Goal: Information Seeking & Learning: Learn about a topic

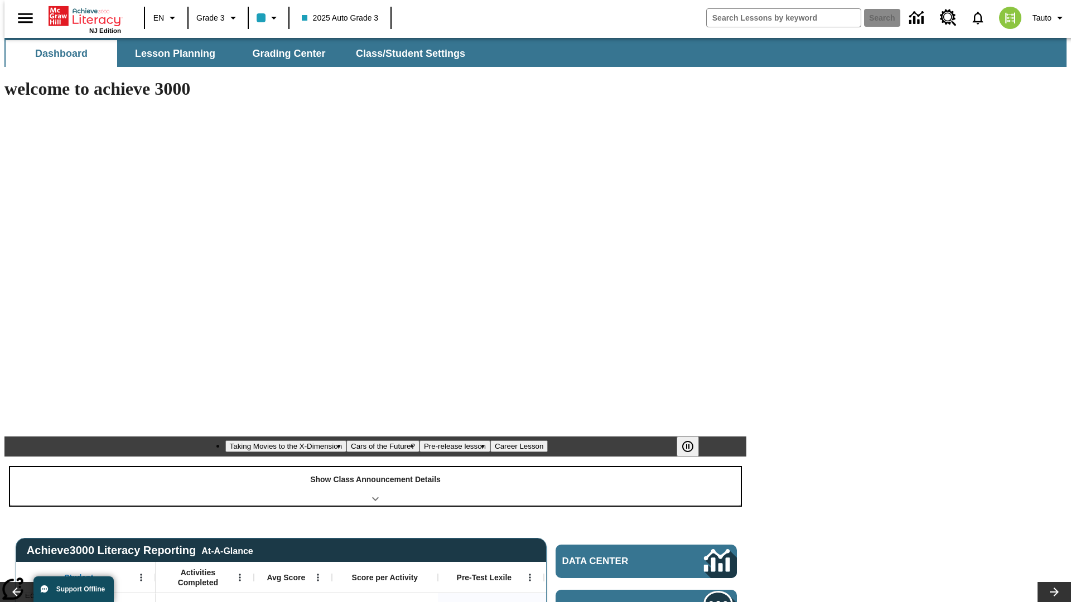
click at [375, 467] on div "Show Class Announcement Details" at bounding box center [375, 486] width 730 height 38
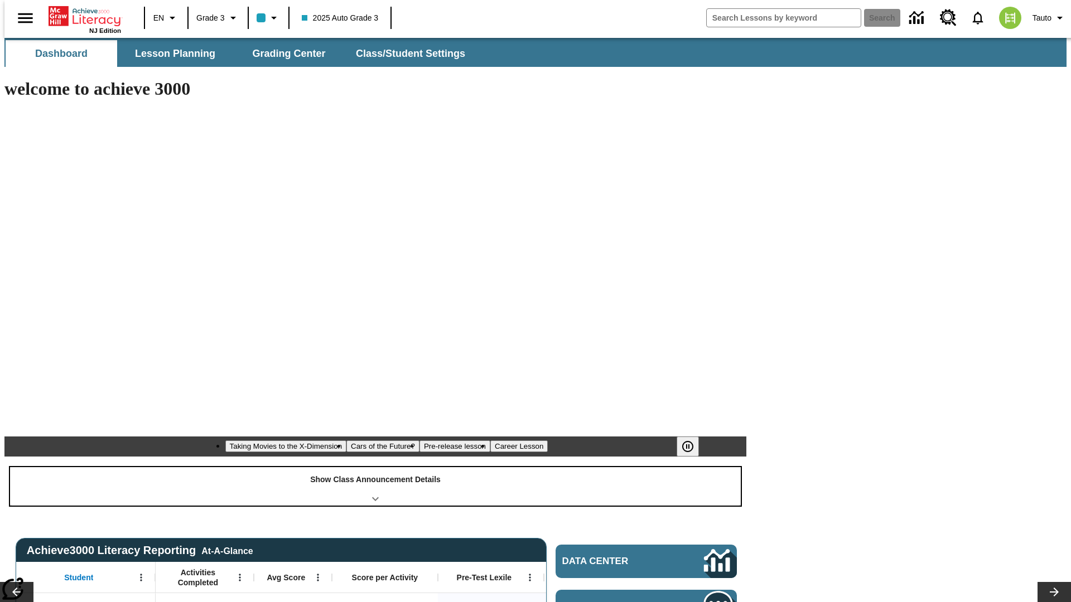
click at [375, 467] on div "Show Class Announcement Details" at bounding box center [375, 486] width 730 height 38
